Goal: Share content: Distribute website content to other platforms or users

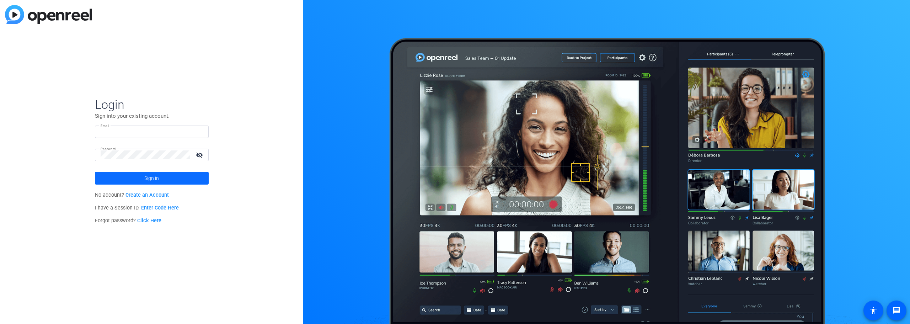
type input "pierre-benoit.gauthier@ig.ca"
click at [150, 176] on span "Sign in" at bounding box center [151, 178] width 15 height 18
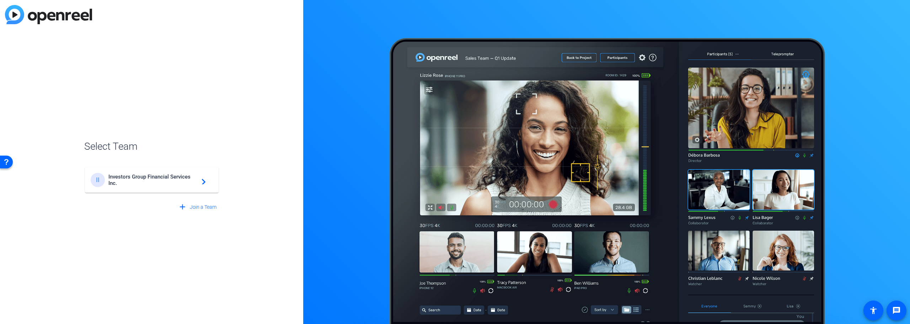
click at [121, 169] on mat-card-content "II Investors Group Financial Services Inc. navigate_next" at bounding box center [152, 180] width 134 height 26
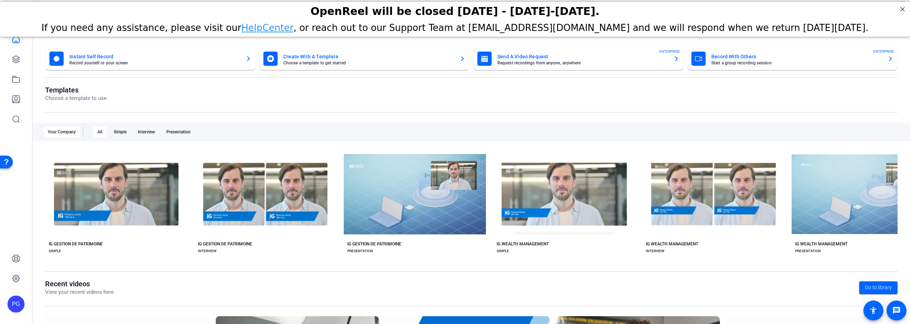
click at [353, 63] on mat-card-subtitle "Choose a template to get started" at bounding box center [368, 63] width 171 height 4
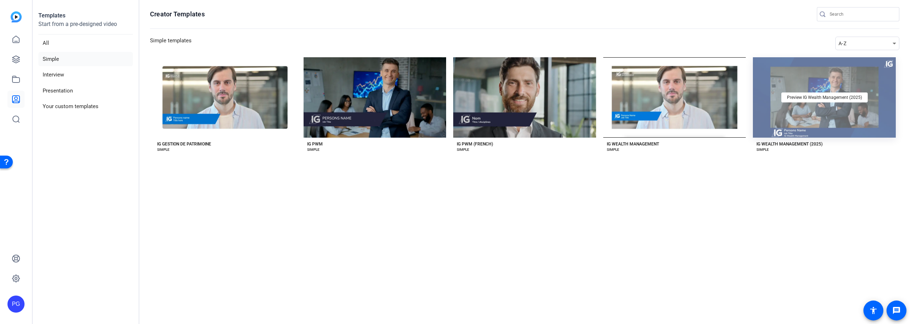
click at [834, 123] on div "Preview IG Wealth Management (2025)" at bounding box center [824, 97] width 143 height 80
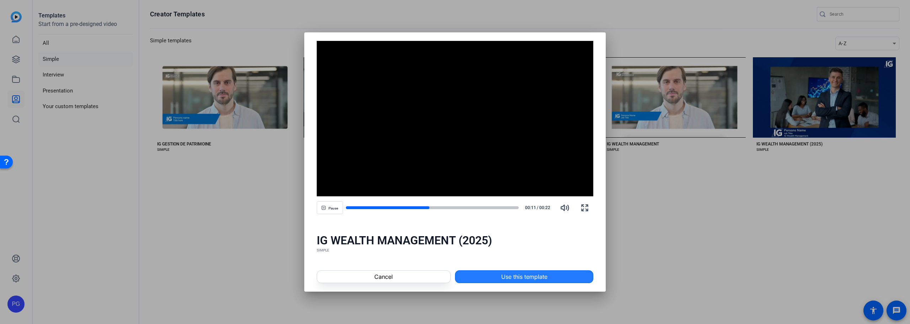
click at [493, 278] on span at bounding box center [524, 276] width 138 height 17
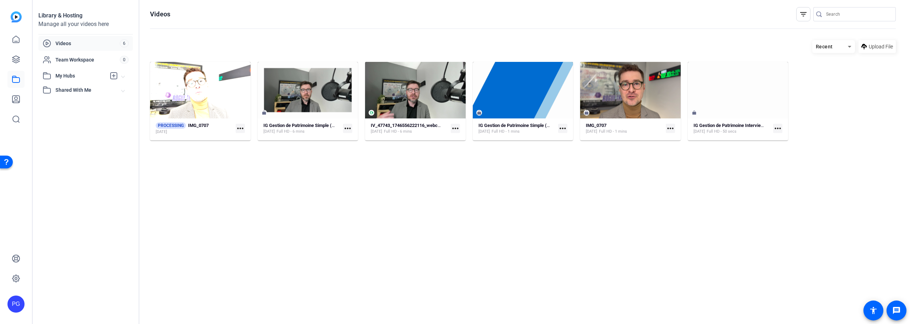
click at [243, 128] on mat-icon "more_horiz" at bounding box center [240, 128] width 9 height 9
click at [272, 147] on span "Remove from [GEOGRAPHIC_DATA]" at bounding box center [276, 148] width 71 height 9
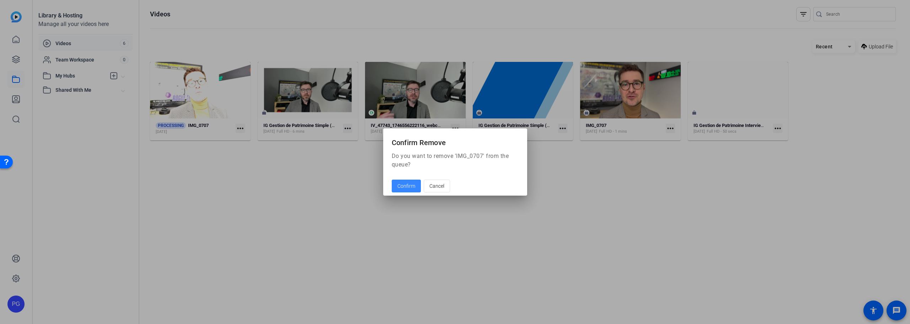
click at [405, 187] on span "Confirm" at bounding box center [407, 185] width 18 height 7
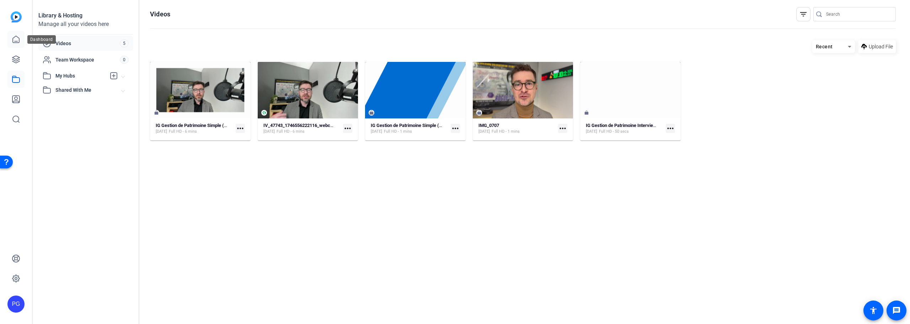
click at [18, 47] on link at bounding box center [15, 39] width 17 height 17
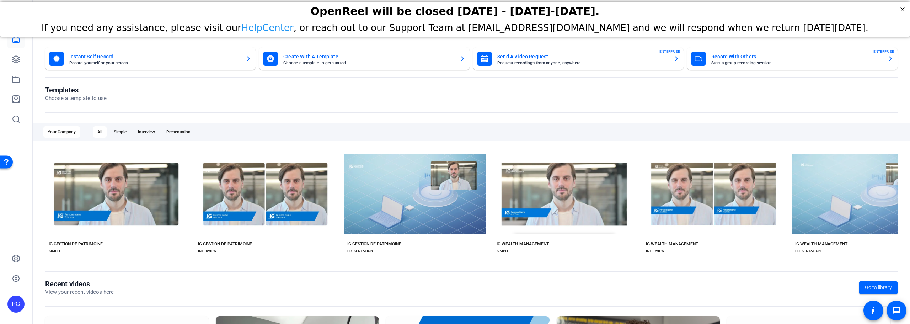
click at [17, 49] on div at bounding box center [15, 79] width 17 height 97
click at [14, 95] on icon at bounding box center [16, 99] width 9 height 9
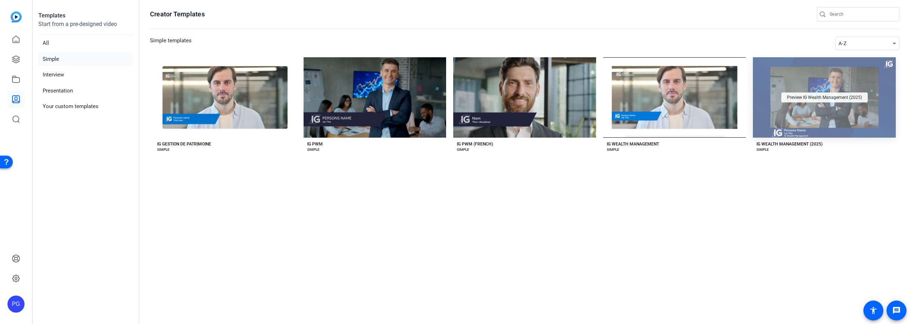
click at [803, 99] on span "Preview IG Wealth Management (2025)" at bounding box center [824, 97] width 75 height 4
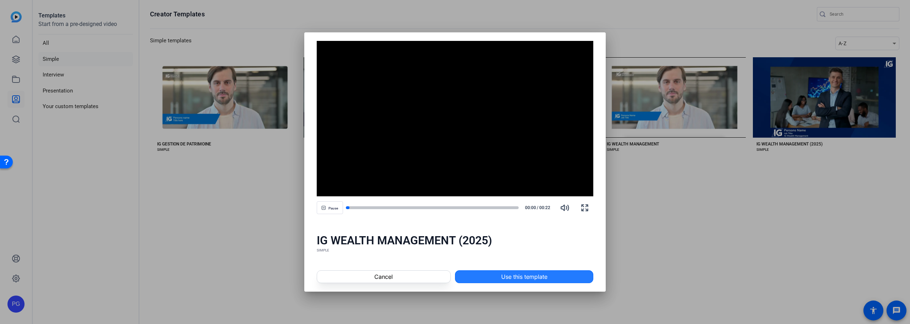
click at [509, 279] on span "Use this template" at bounding box center [524, 276] width 46 height 9
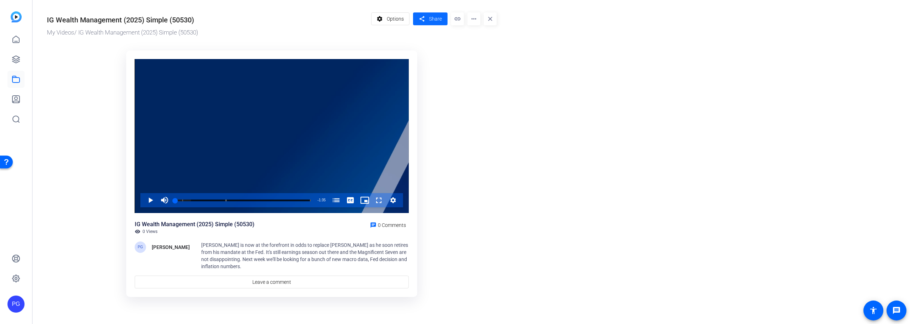
click at [424, 25] on span at bounding box center [430, 18] width 34 height 17
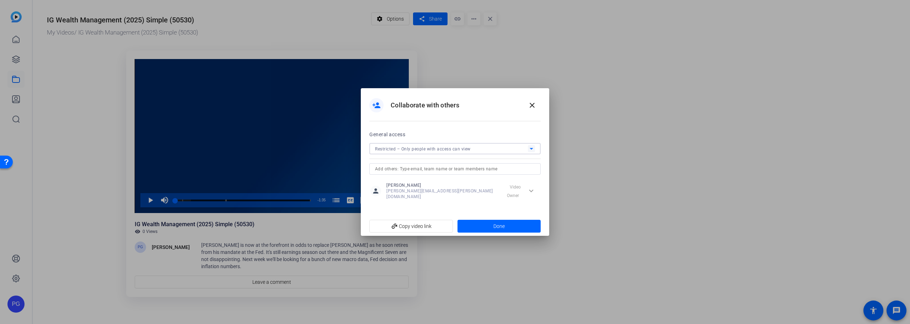
click at [449, 151] on span "Restricted – Only people with access can view" at bounding box center [423, 148] width 96 height 5
click at [449, 151] on div at bounding box center [455, 162] width 910 height 324
click at [432, 153] on div "Restricted – Only people with access can view" at bounding box center [451, 148] width 153 height 9
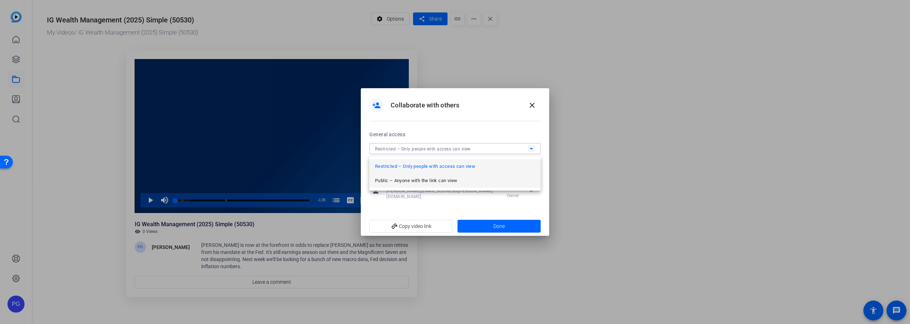
click at [431, 182] on span "Public – Anyone with the link can view" at bounding box center [416, 180] width 82 height 9
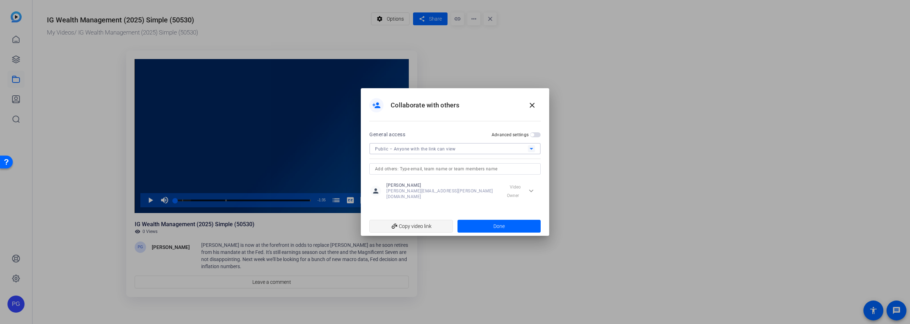
click at [435, 225] on span "add_link Copy video link" at bounding box center [411, 226] width 72 height 14
click at [480, 228] on span at bounding box center [500, 226] width 84 height 17
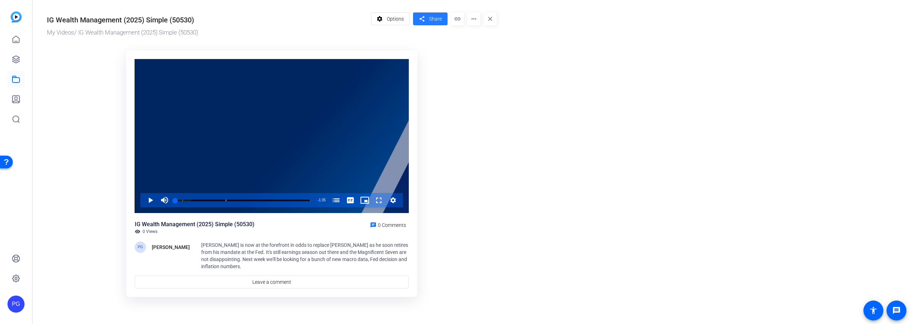
click at [442, 16] on span at bounding box center [430, 18] width 34 height 17
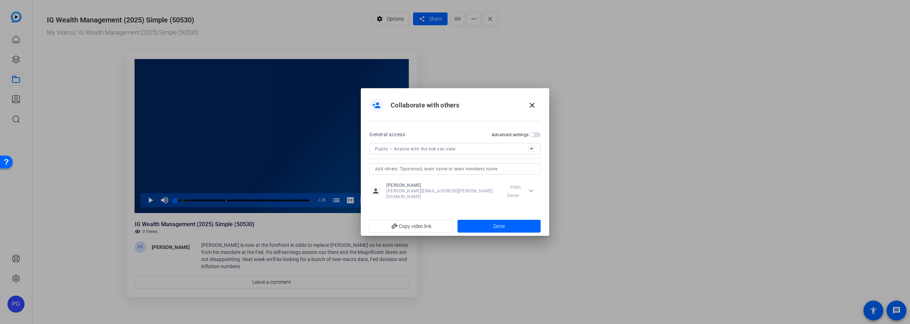
click at [545, 108] on div "person_add Collaborate with others close" at bounding box center [455, 109] width 188 height 42
click at [539, 109] on span at bounding box center [532, 105] width 17 height 17
